Goal: Task Accomplishment & Management: Manage account settings

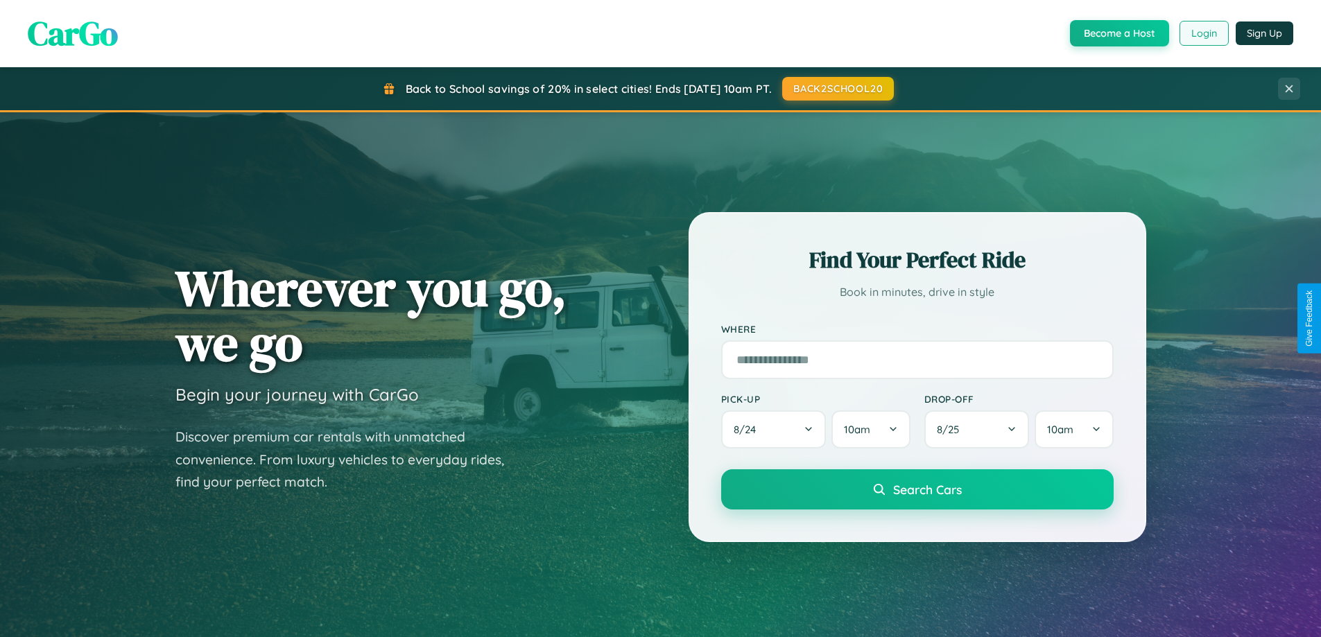
click at [1203, 33] on button "Login" at bounding box center [1204, 33] width 49 height 25
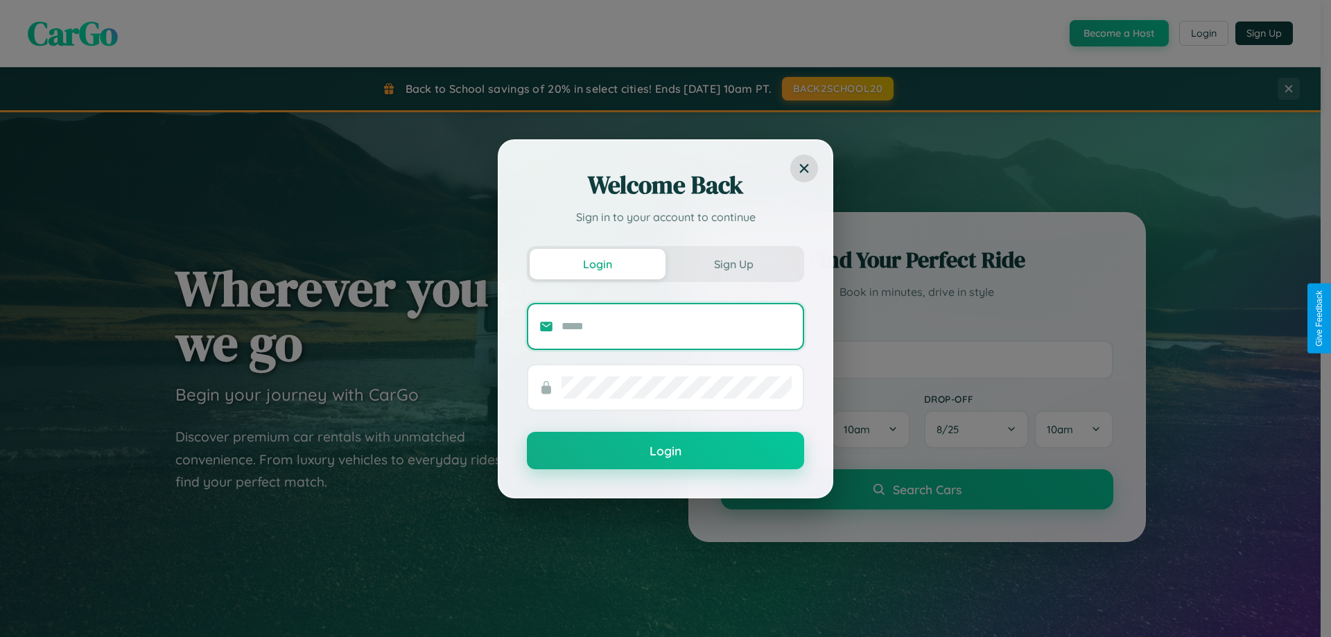
click at [677, 326] on input "text" at bounding box center [677, 327] width 230 height 22
type input "**********"
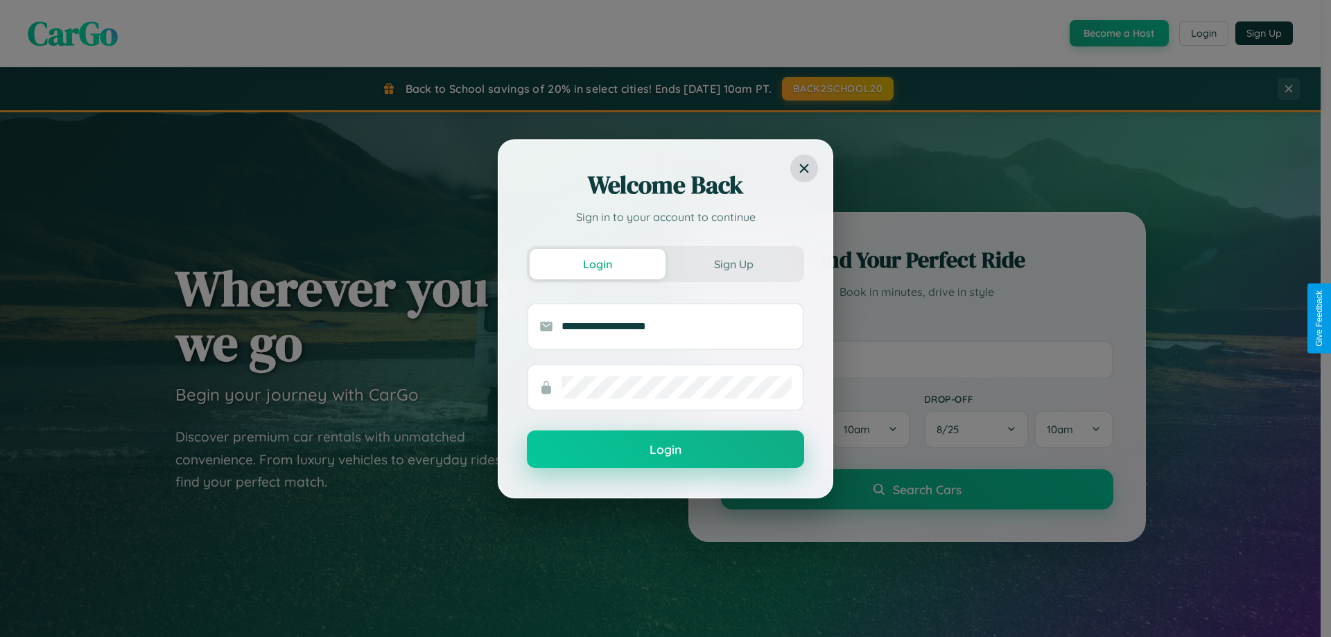
click at [666, 450] on button "Login" at bounding box center [665, 449] width 277 height 37
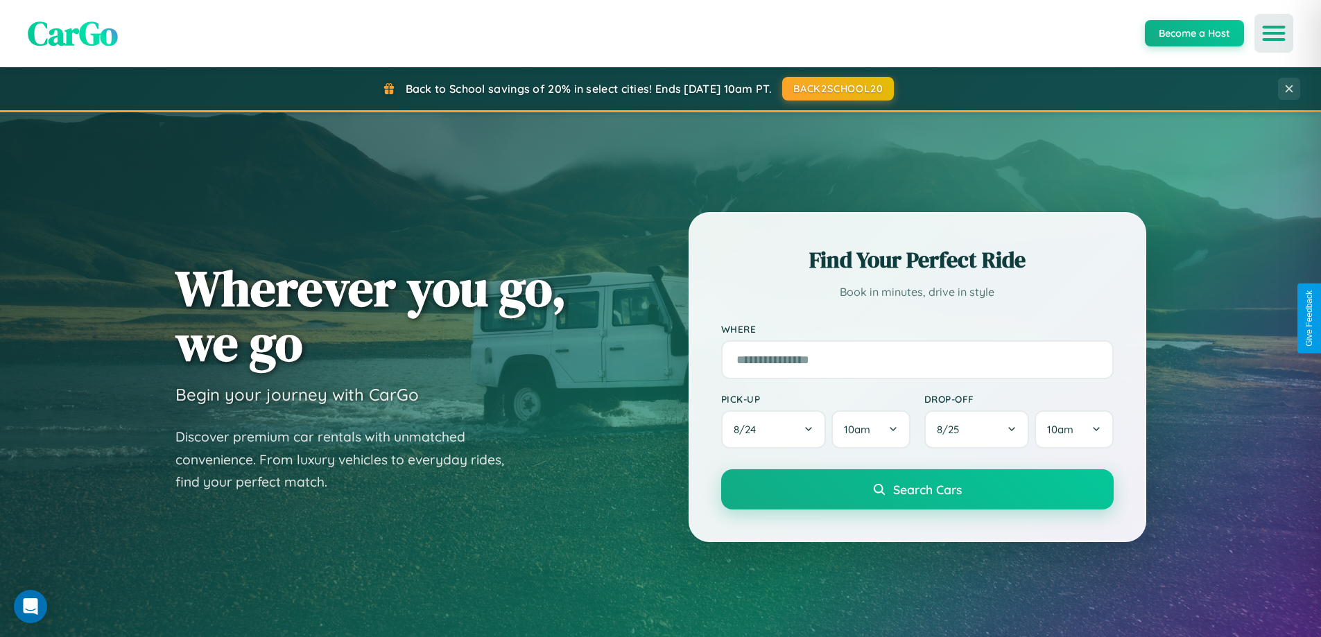
click at [1274, 33] on icon "Open menu" at bounding box center [1274, 33] width 20 height 12
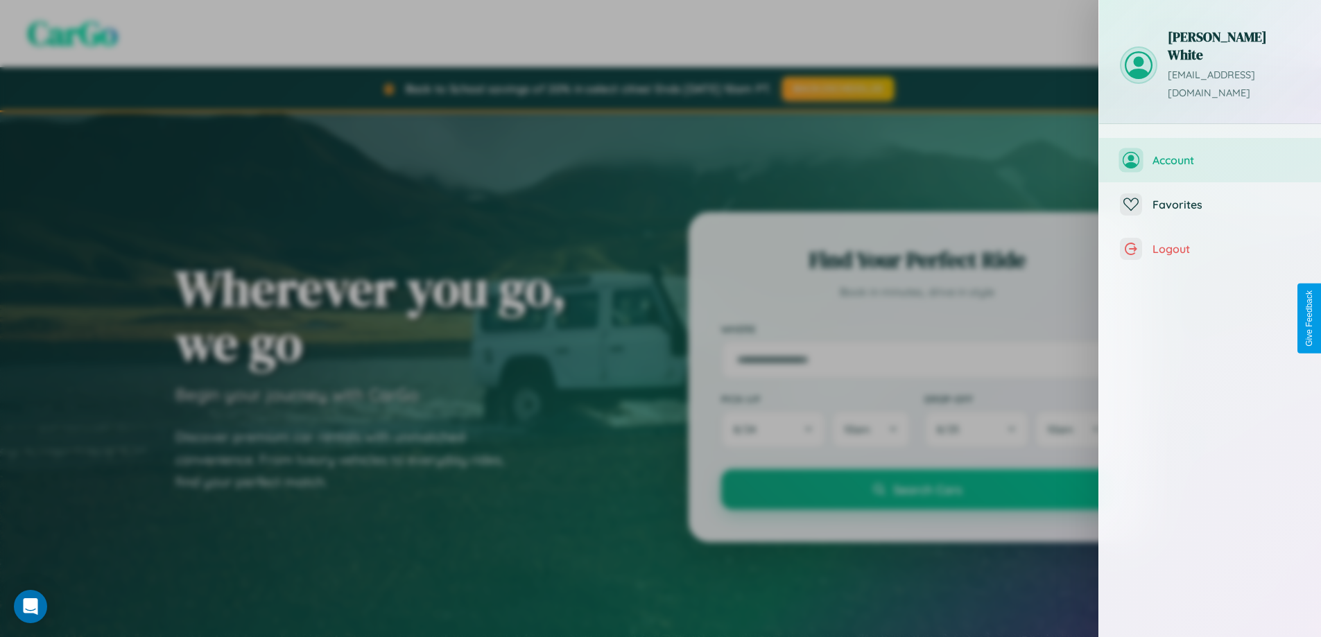
click at [1210, 153] on span "Account" at bounding box center [1226, 160] width 148 height 14
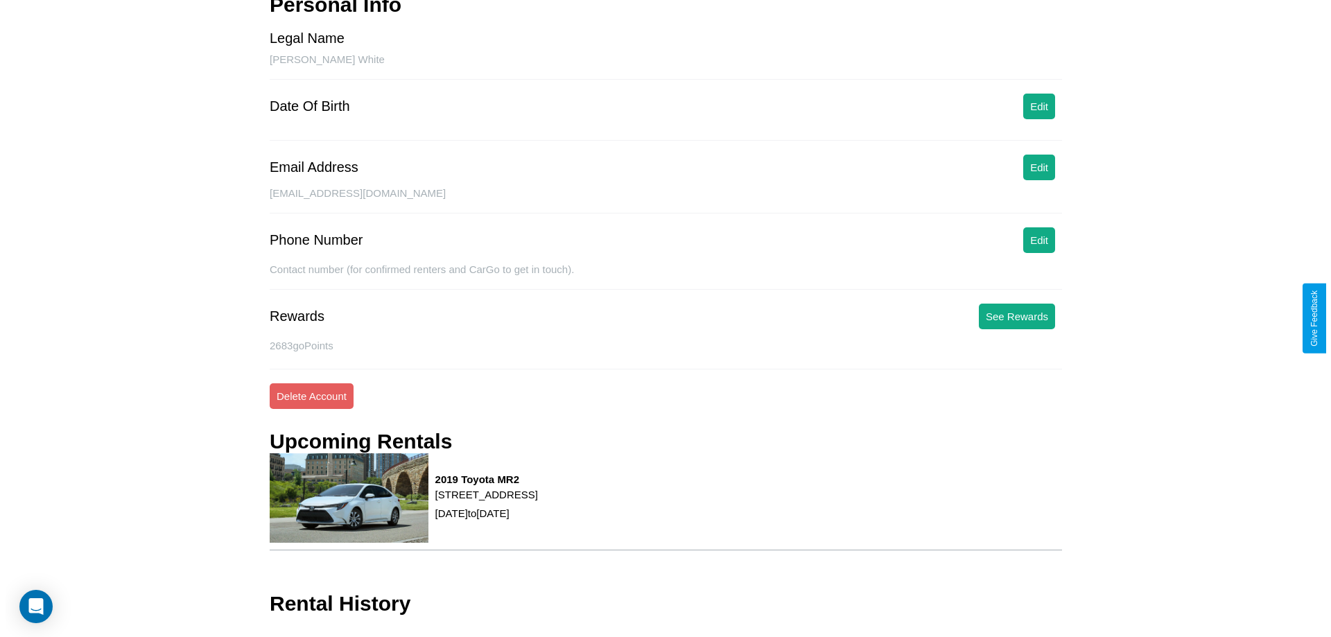
scroll to position [130, 0]
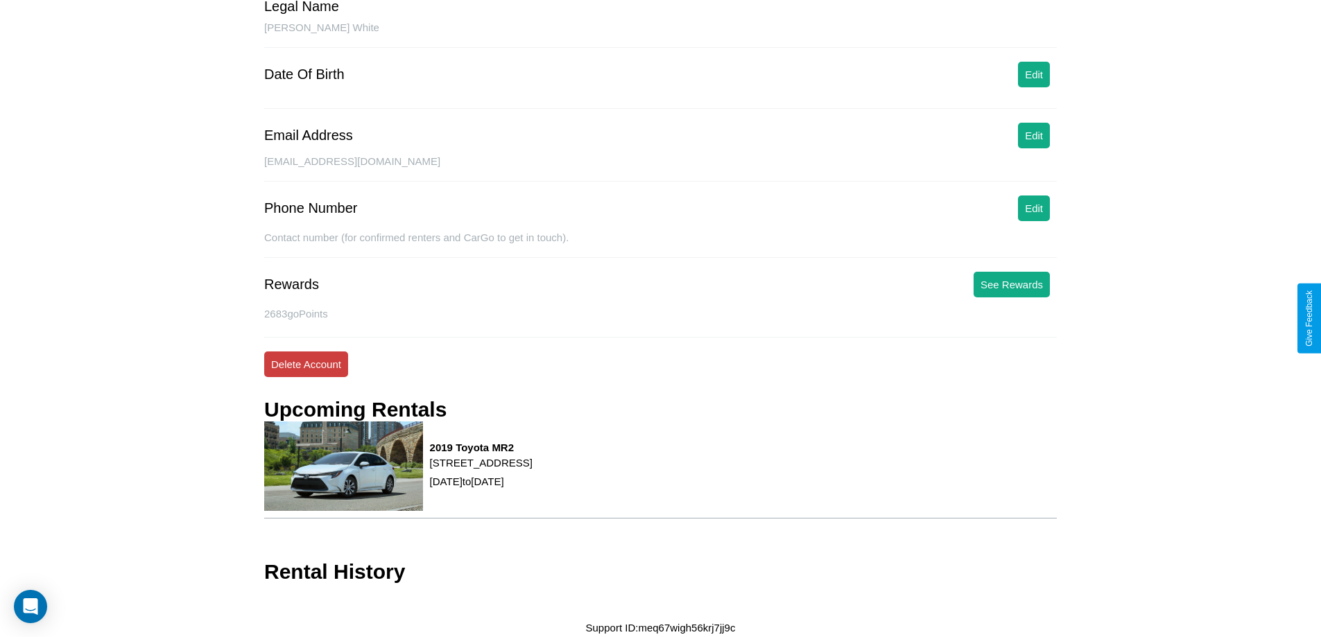
click at [306, 364] on button "Delete Account" at bounding box center [306, 365] width 84 height 26
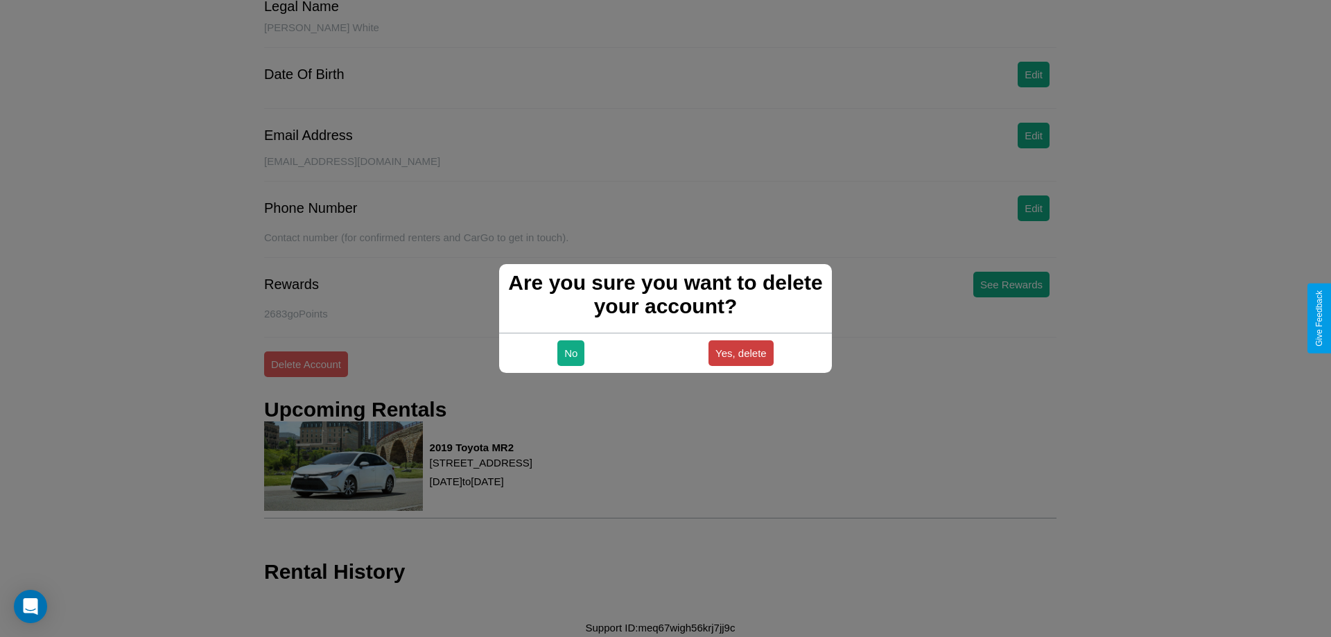
click at [741, 353] on button "Yes, delete" at bounding box center [741, 353] width 65 height 26
